Goal: Find specific page/section: Find specific page/section

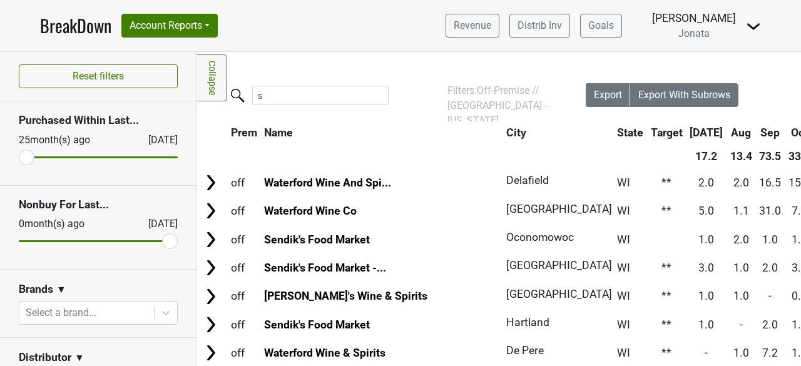
scroll to position [967, 0]
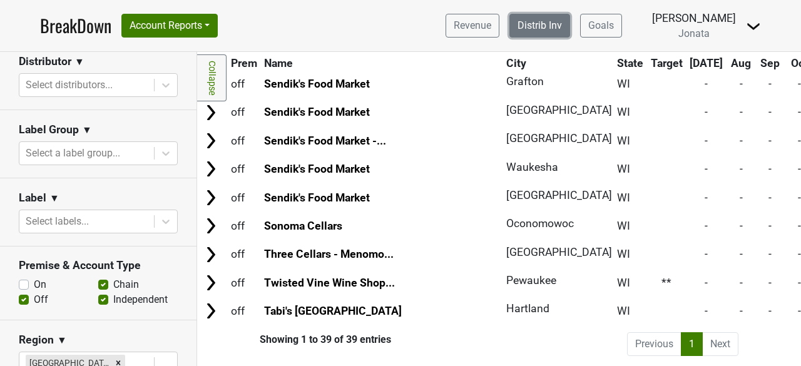
click at [550, 26] on link "Distrib Inv" at bounding box center [539, 26] width 61 height 24
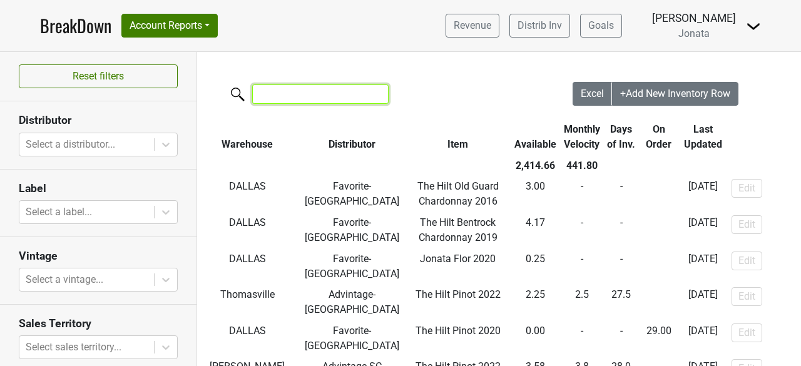
click at [283, 89] on input "search" at bounding box center [320, 93] width 136 height 19
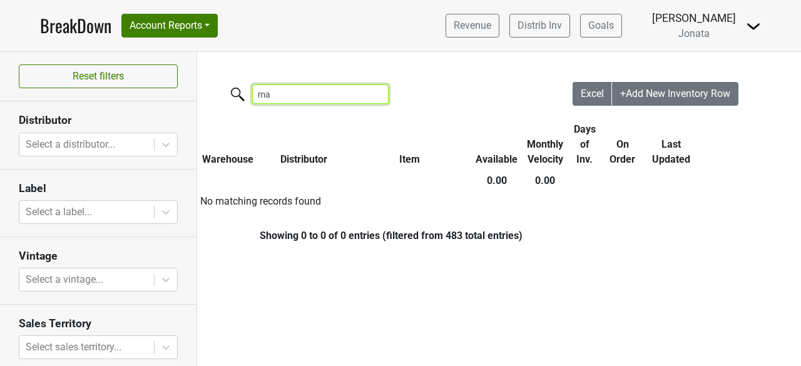
type input "m"
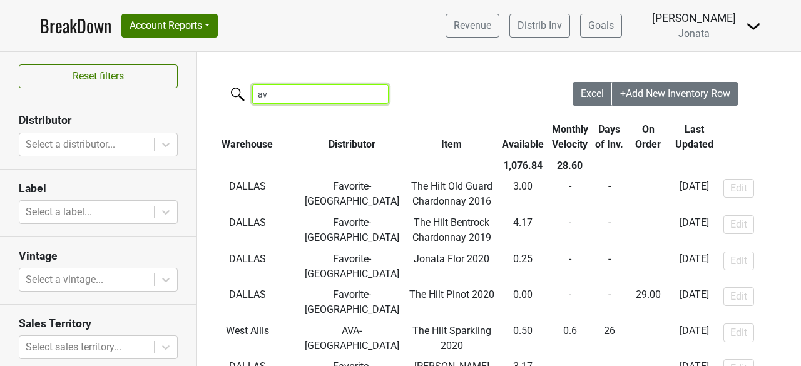
type input "a"
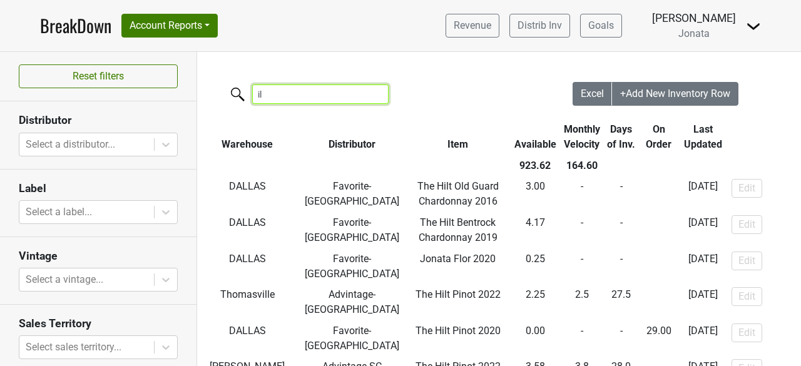
type input "i"
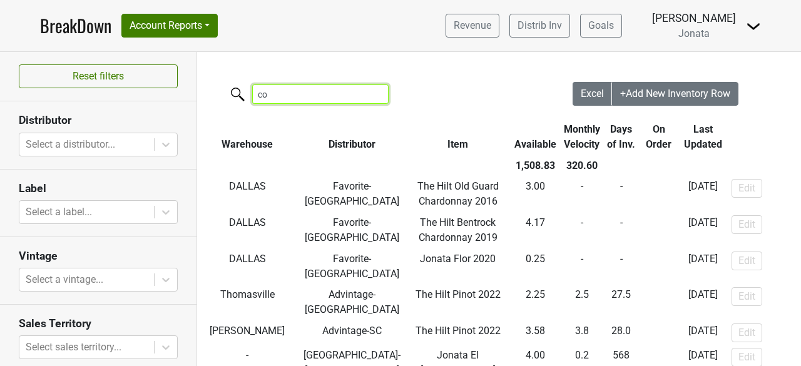
type input "c"
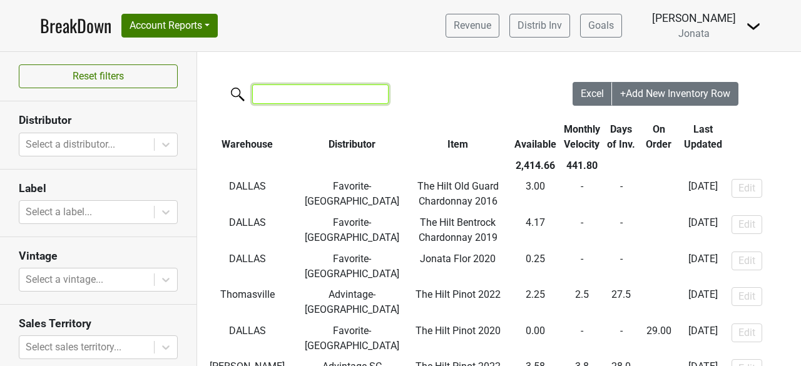
click at [295, 99] on input "search" at bounding box center [320, 93] width 136 height 19
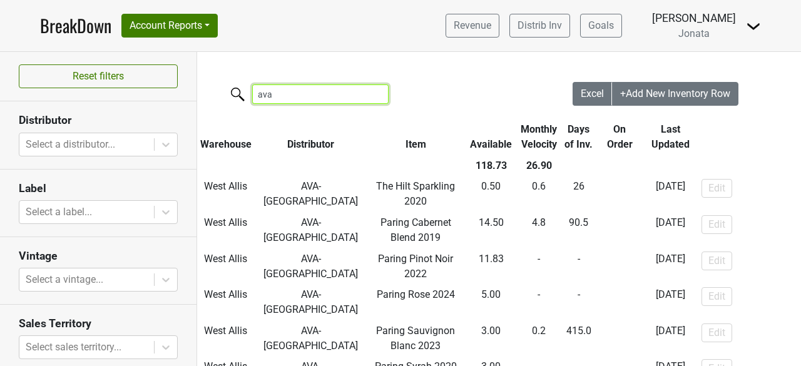
type input "ava"
